Goal: Obtain resource: Obtain resource

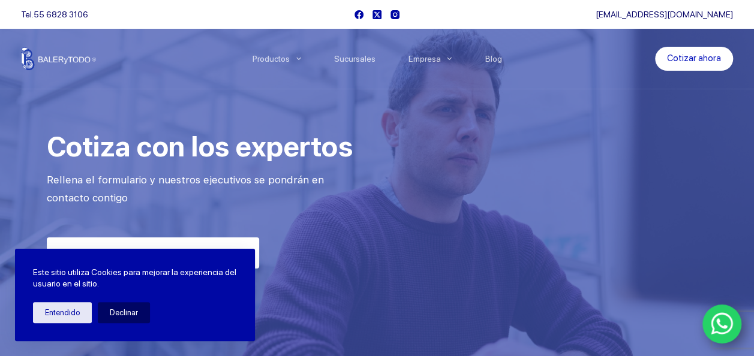
scroll to position [24, 0]
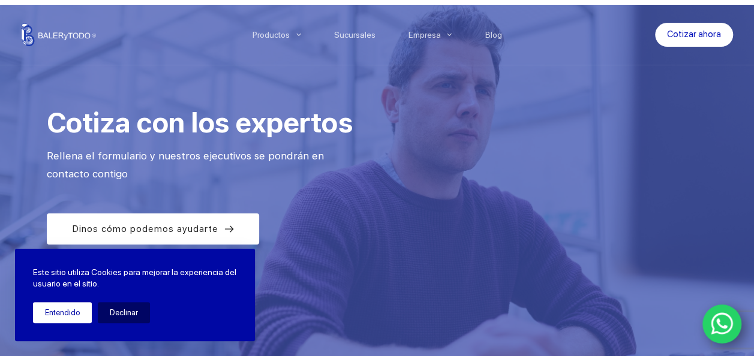
click at [75, 313] on button "Entendido" at bounding box center [62, 312] width 59 height 21
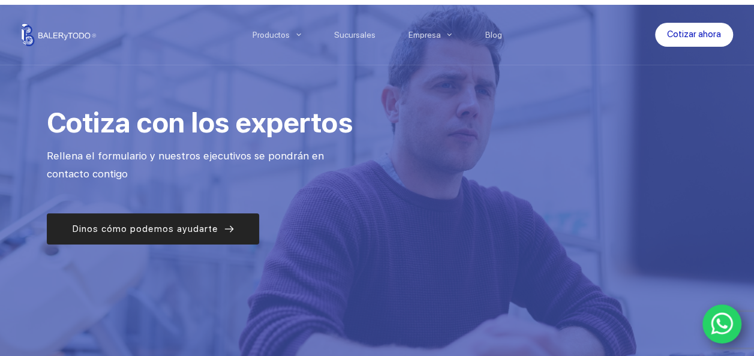
click at [112, 236] on link "Dinos cómo podemos ayudarte" at bounding box center [153, 229] width 212 height 31
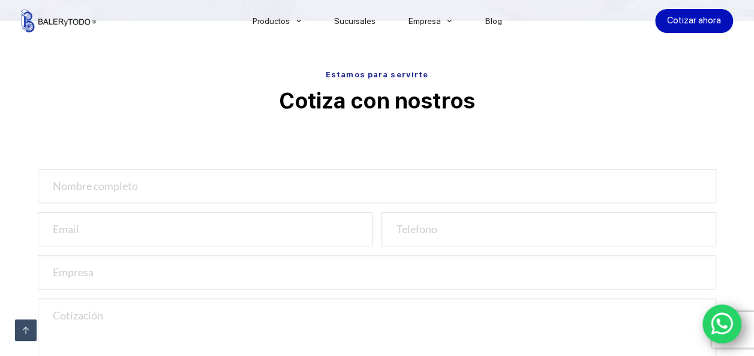
scroll to position [397, 0]
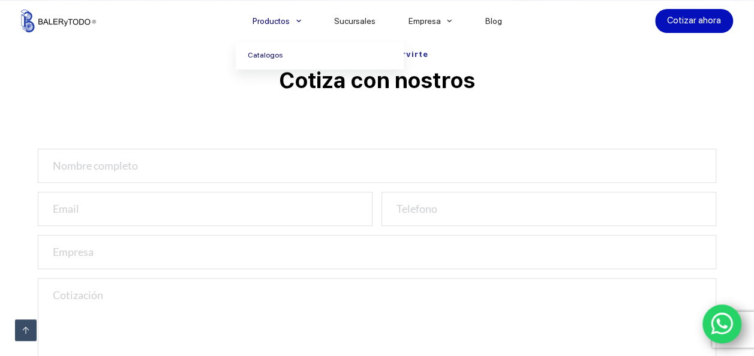
click at [281, 55] on link "Catalogos" at bounding box center [320, 56] width 168 height 28
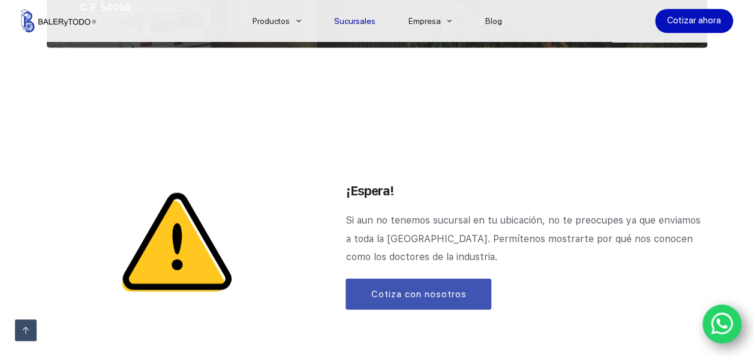
scroll to position [1368, 0]
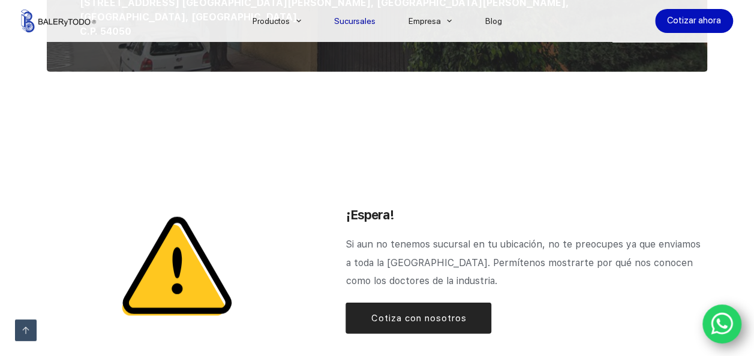
click at [404, 311] on span "Cotiza con nosotros" at bounding box center [418, 318] width 95 height 14
click at [418, 303] on link "Cotiza con nosotros" at bounding box center [419, 318] width 146 height 31
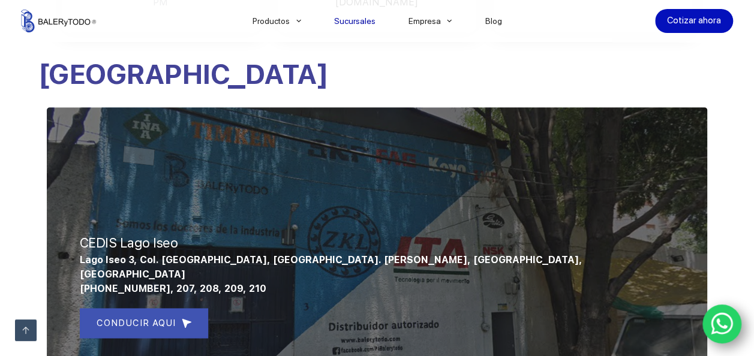
scroll to position [485, 0]
